Goal: Information Seeking & Learning: Learn about a topic

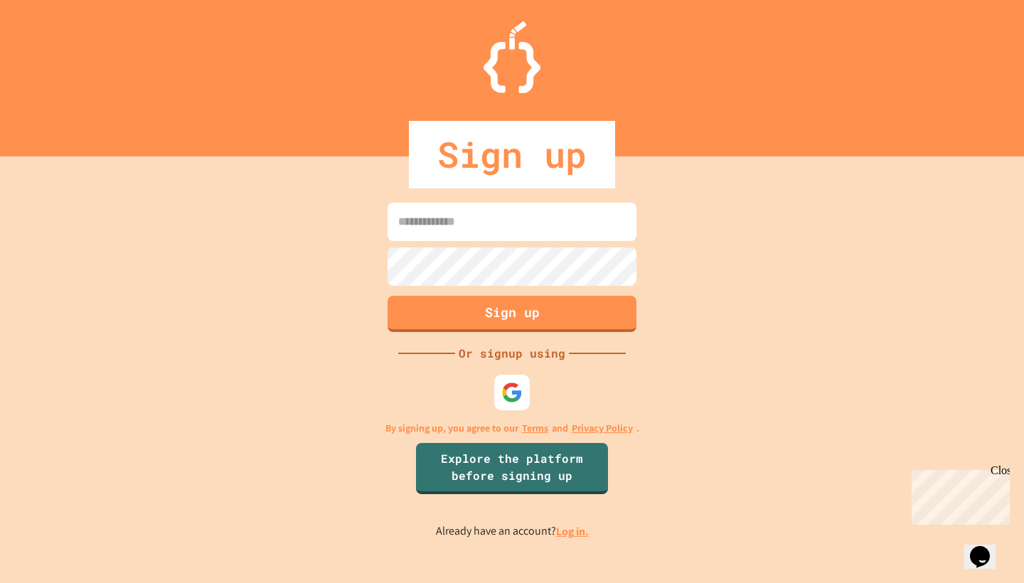
click at [477, 218] on input at bounding box center [511, 222] width 249 height 38
click at [572, 530] on link "Log in." at bounding box center [572, 531] width 33 height 15
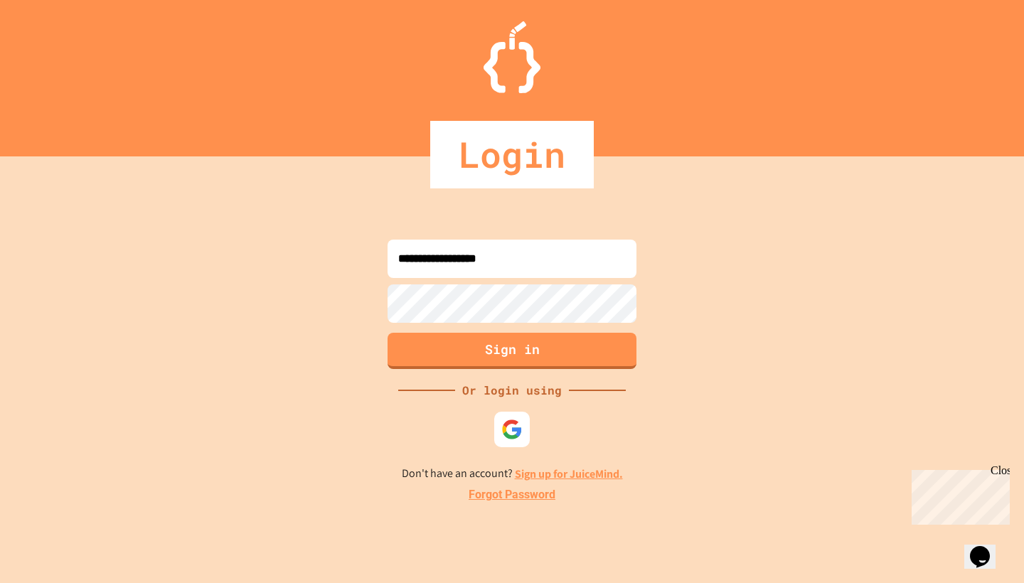
type input "**********"
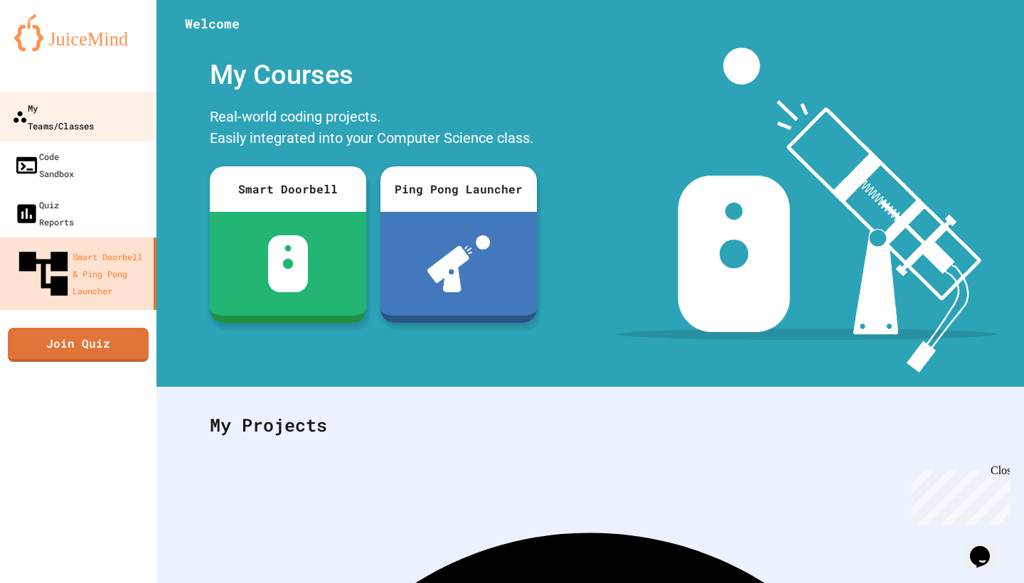
click at [149, 117] on link "My Teams/Classes" at bounding box center [78, 117] width 161 height 50
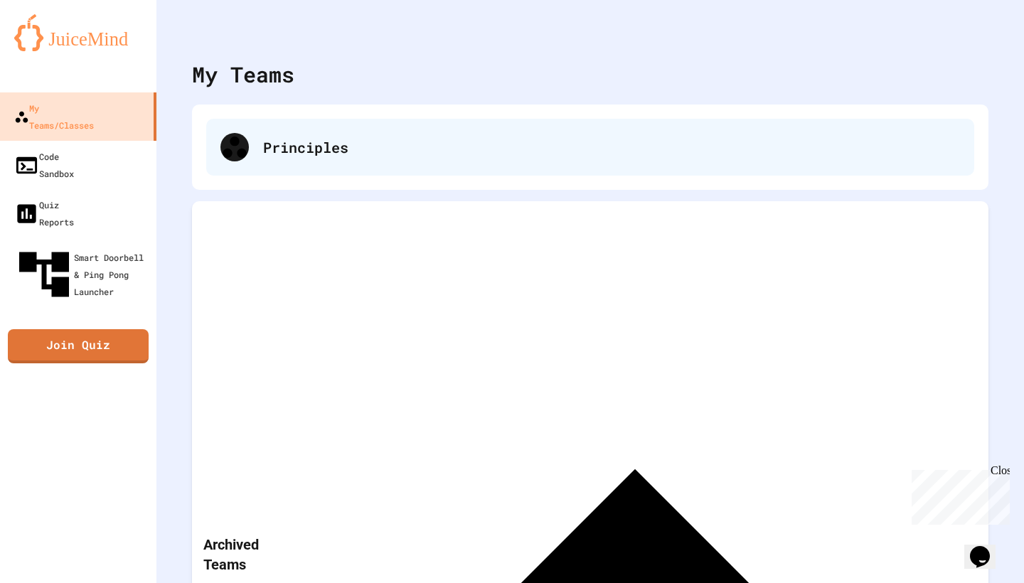
click at [417, 144] on div "Principles" at bounding box center [611, 147] width 697 height 21
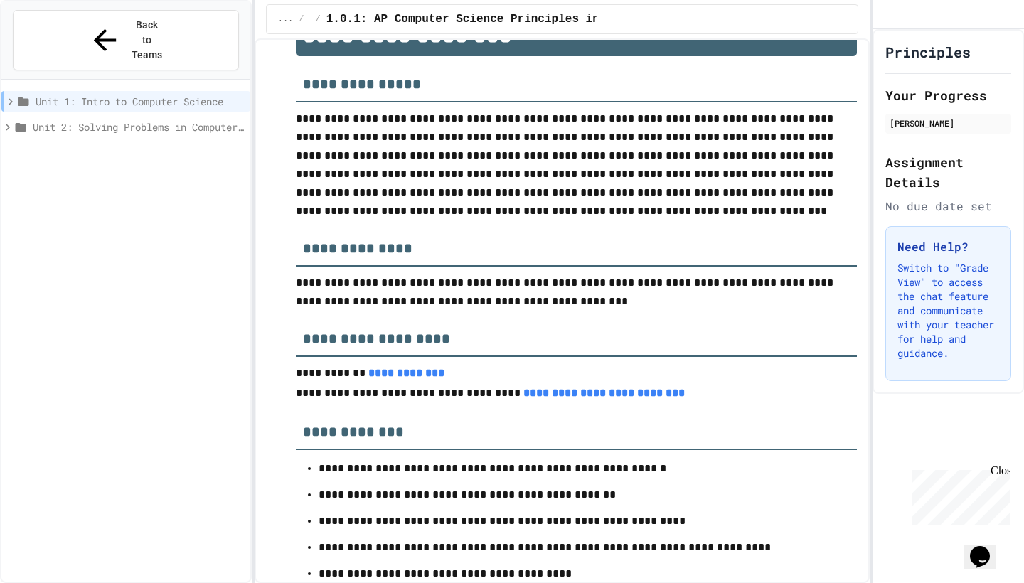
scroll to position [82, 0]
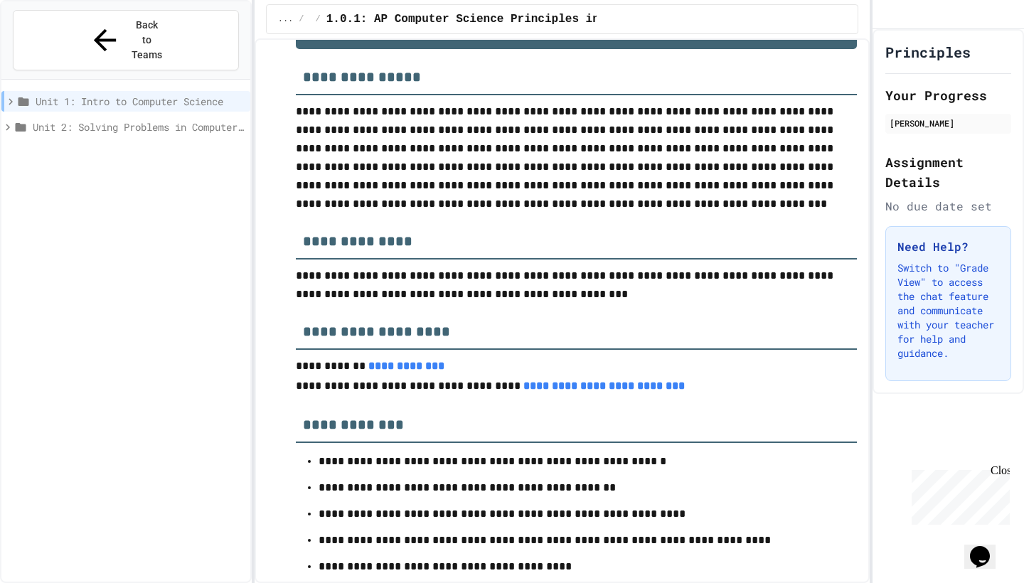
click at [237, 119] on span "Unit 2: Solving Problems in Computer Science" at bounding box center [139, 126] width 212 height 15
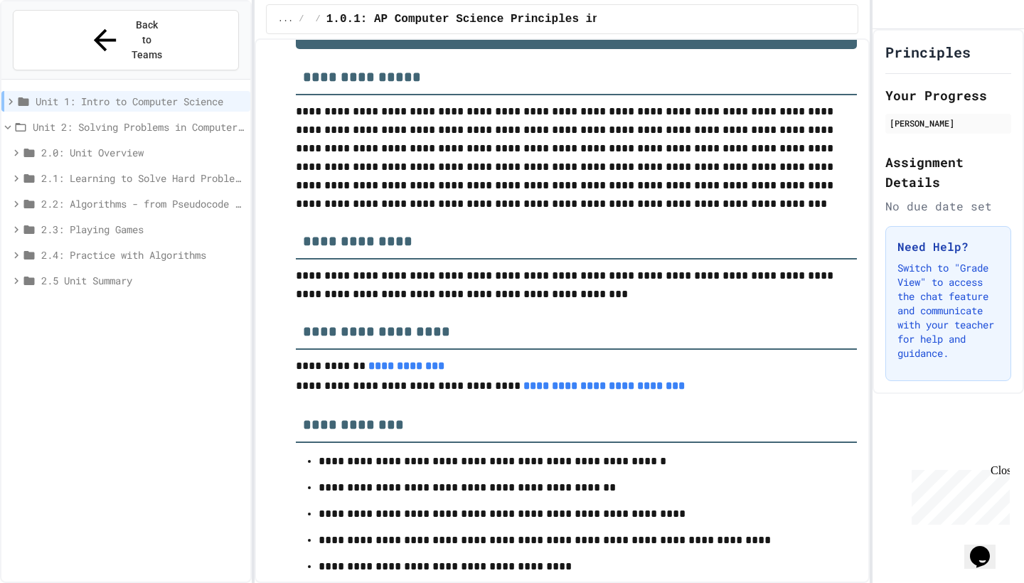
click at [188, 94] on span "Unit 1: Intro to Computer Science" at bounding box center [140, 101] width 209 height 15
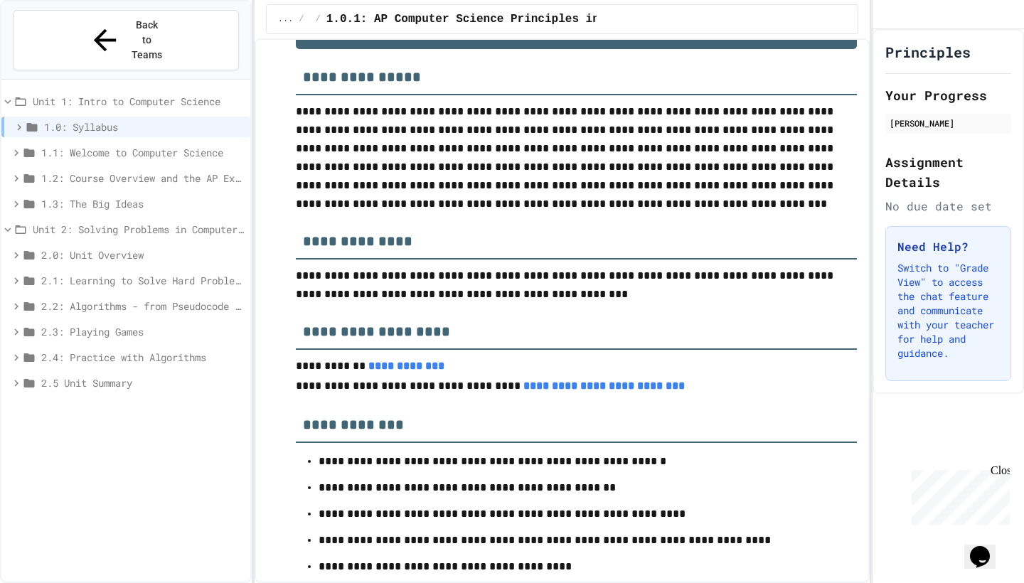
click at [136, 299] on span "2.2: Algorithms - from Pseudocode to Flowcharts" at bounding box center [142, 306] width 203 height 15
